Goal: Navigation & Orientation: Find specific page/section

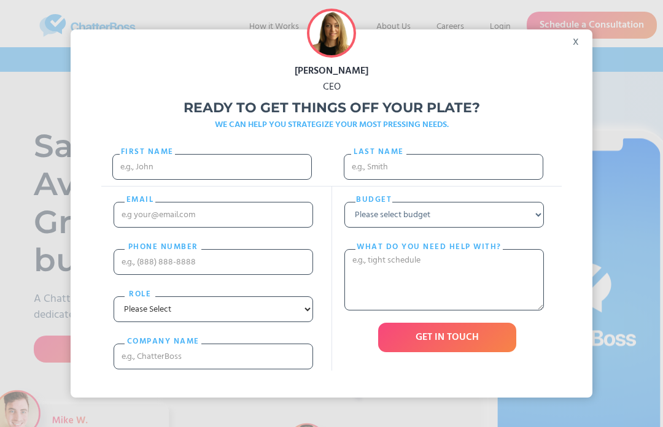
click at [573, 48] on div "x" at bounding box center [579, 38] width 28 height 18
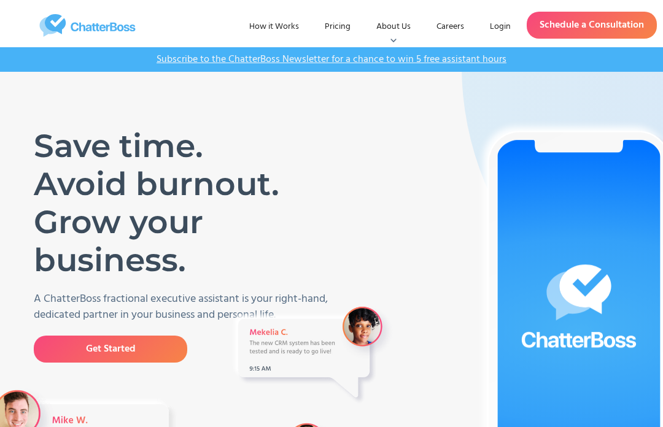
click at [347, 29] on link "Pricing" at bounding box center [337, 27] width 45 height 22
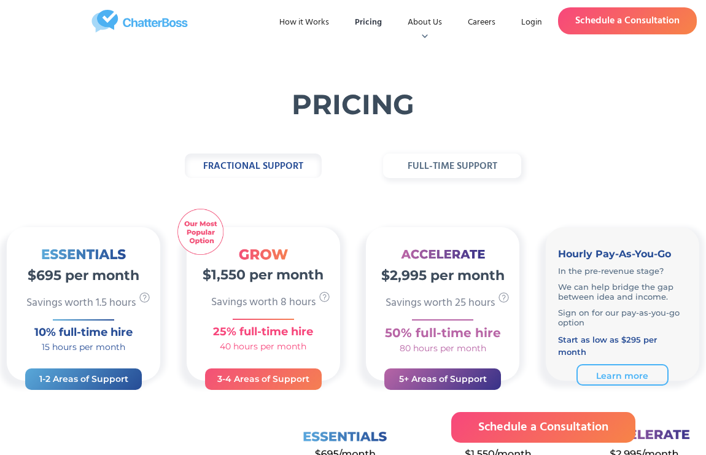
click at [624, 82] on h1 "PRICING" at bounding box center [353, 80] width 706 height 74
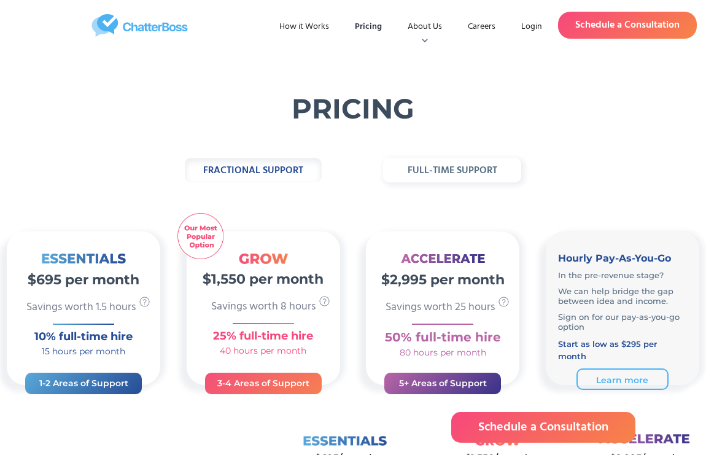
click at [486, 25] on link "Careers" at bounding box center [481, 27] width 47 height 22
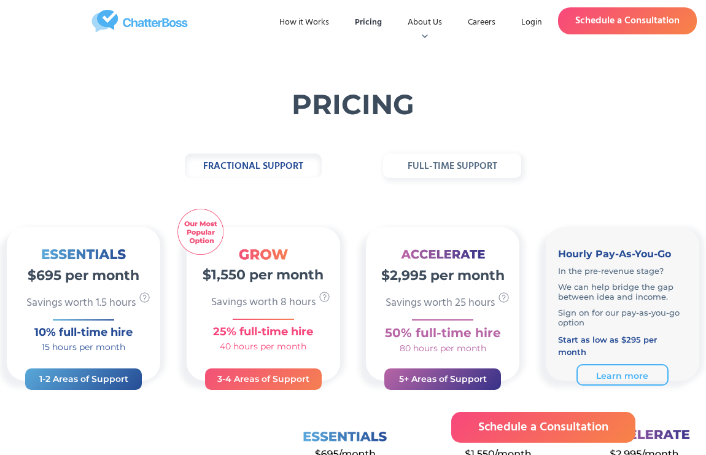
scroll to position [4, 0]
